Goal: Find specific page/section: Find specific page/section

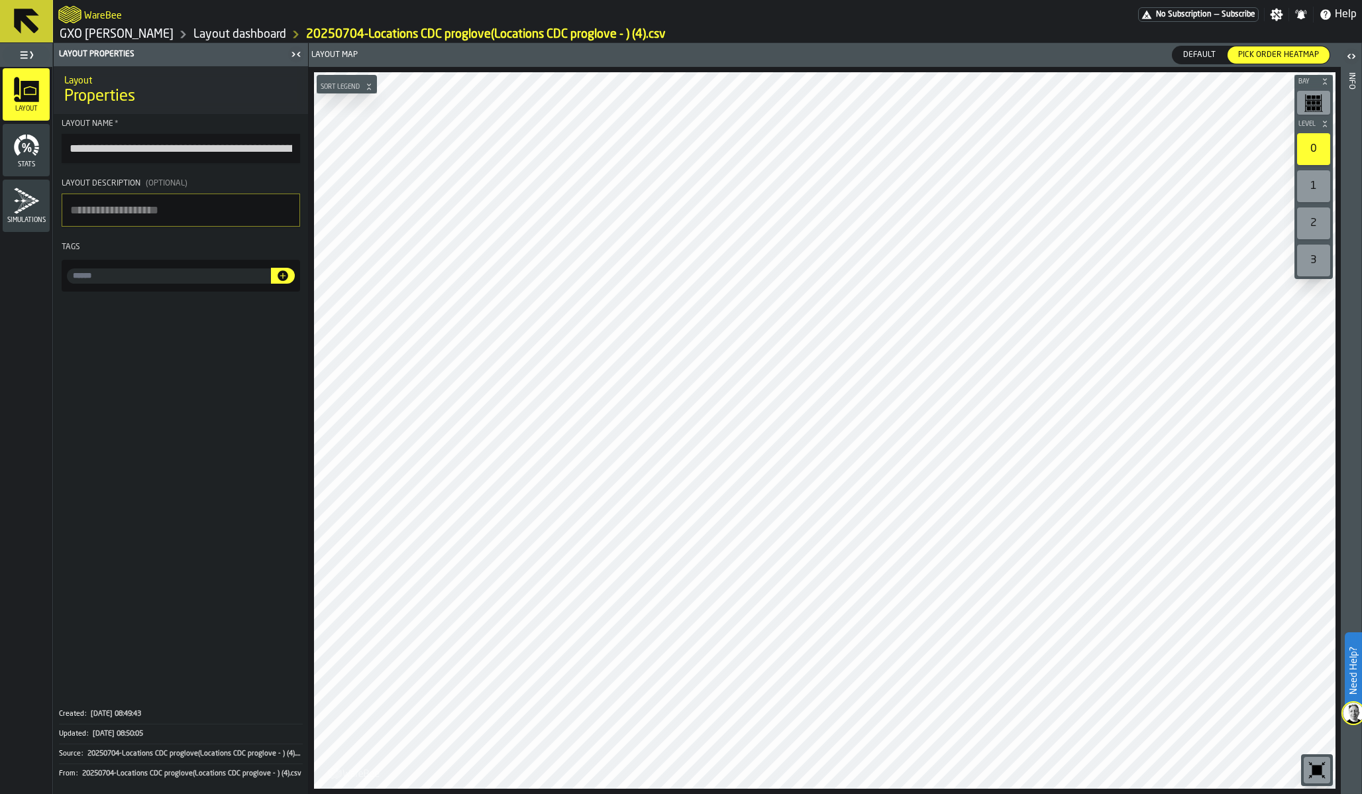
click at [125, 32] on link "GXO [PERSON_NAME]" at bounding box center [117, 34] width 114 height 15
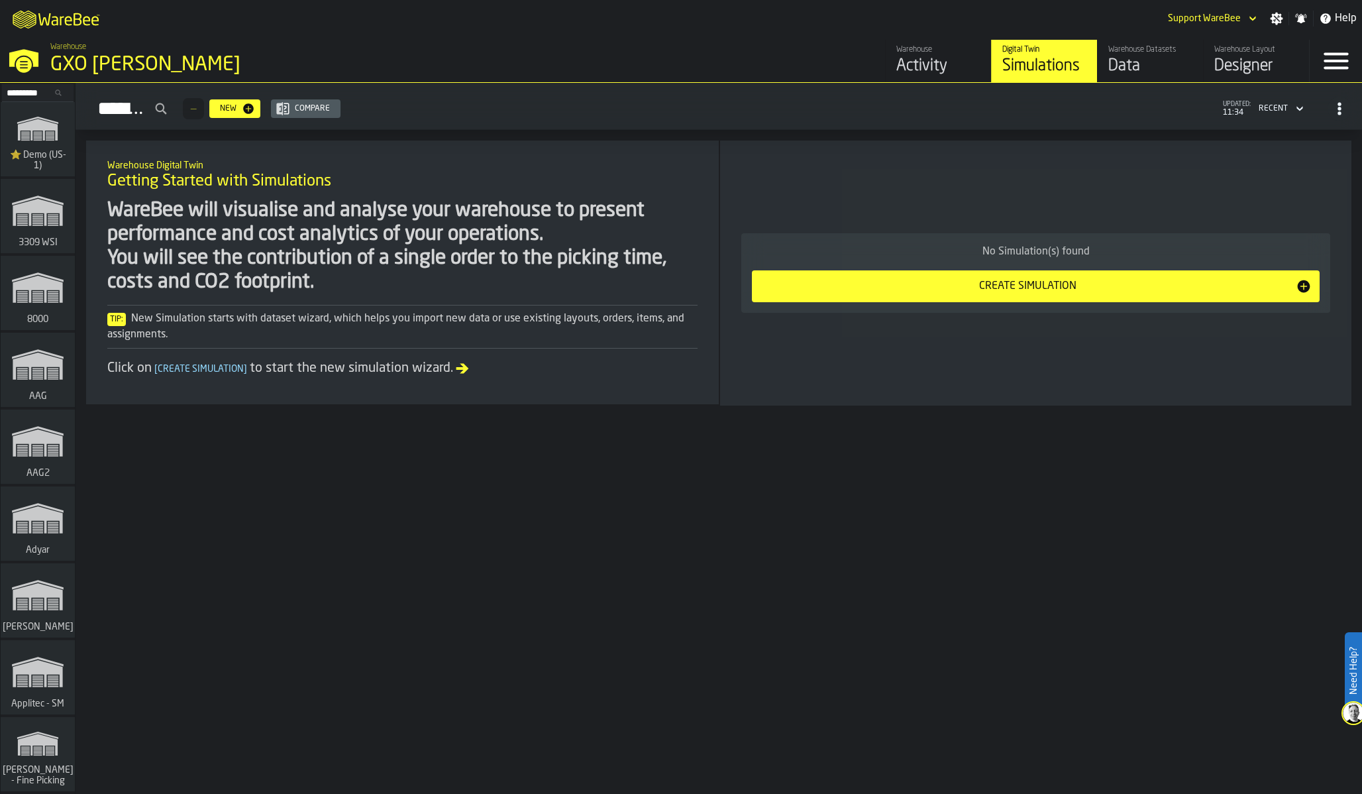
click at [31, 87] on input "Search..." at bounding box center [37, 92] width 69 height 15
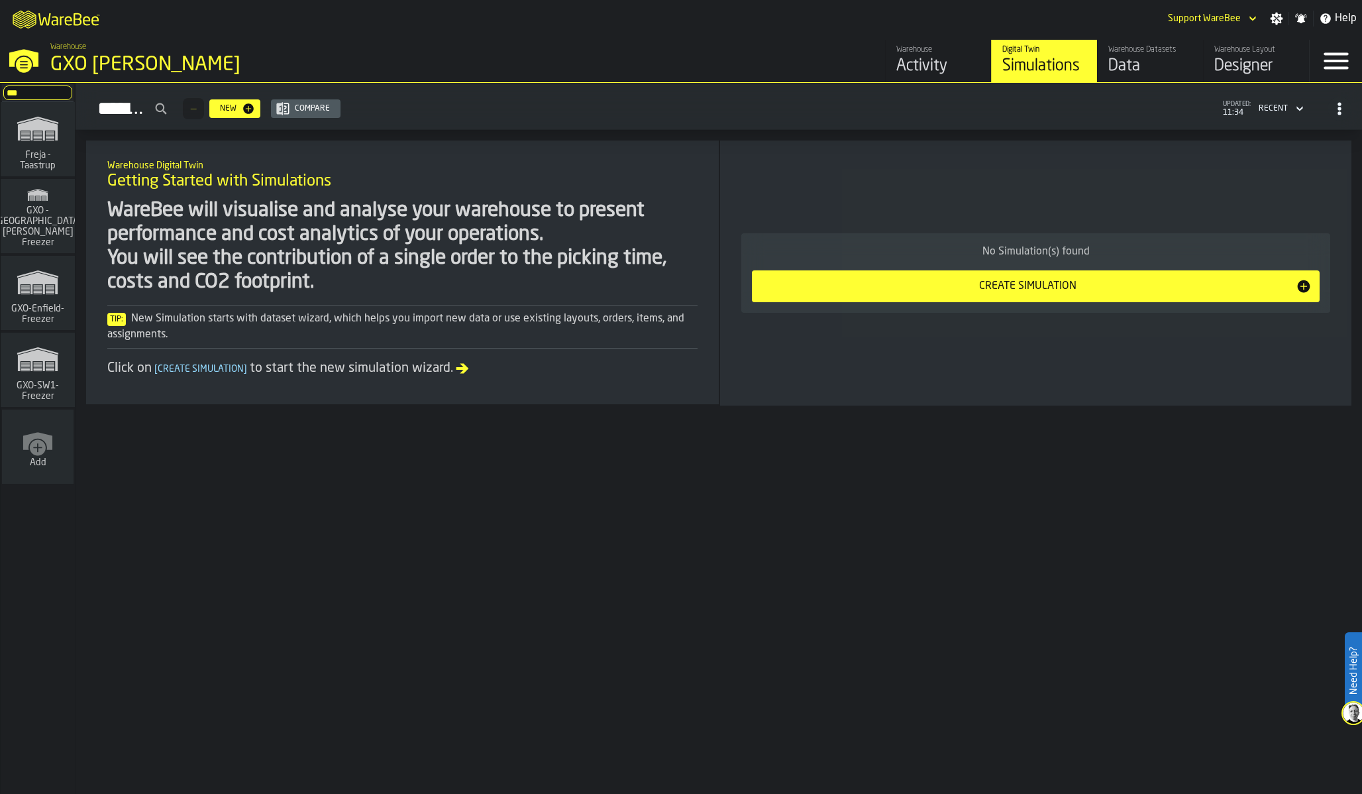
type input "***"
click at [38, 135] on icon "link-to-/wh/i/36c4991f-68ef-4ca7-ab45-a2252c911eea/simulations" at bounding box center [38, 128] width 64 height 42
